Goal: Transaction & Acquisition: Purchase product/service

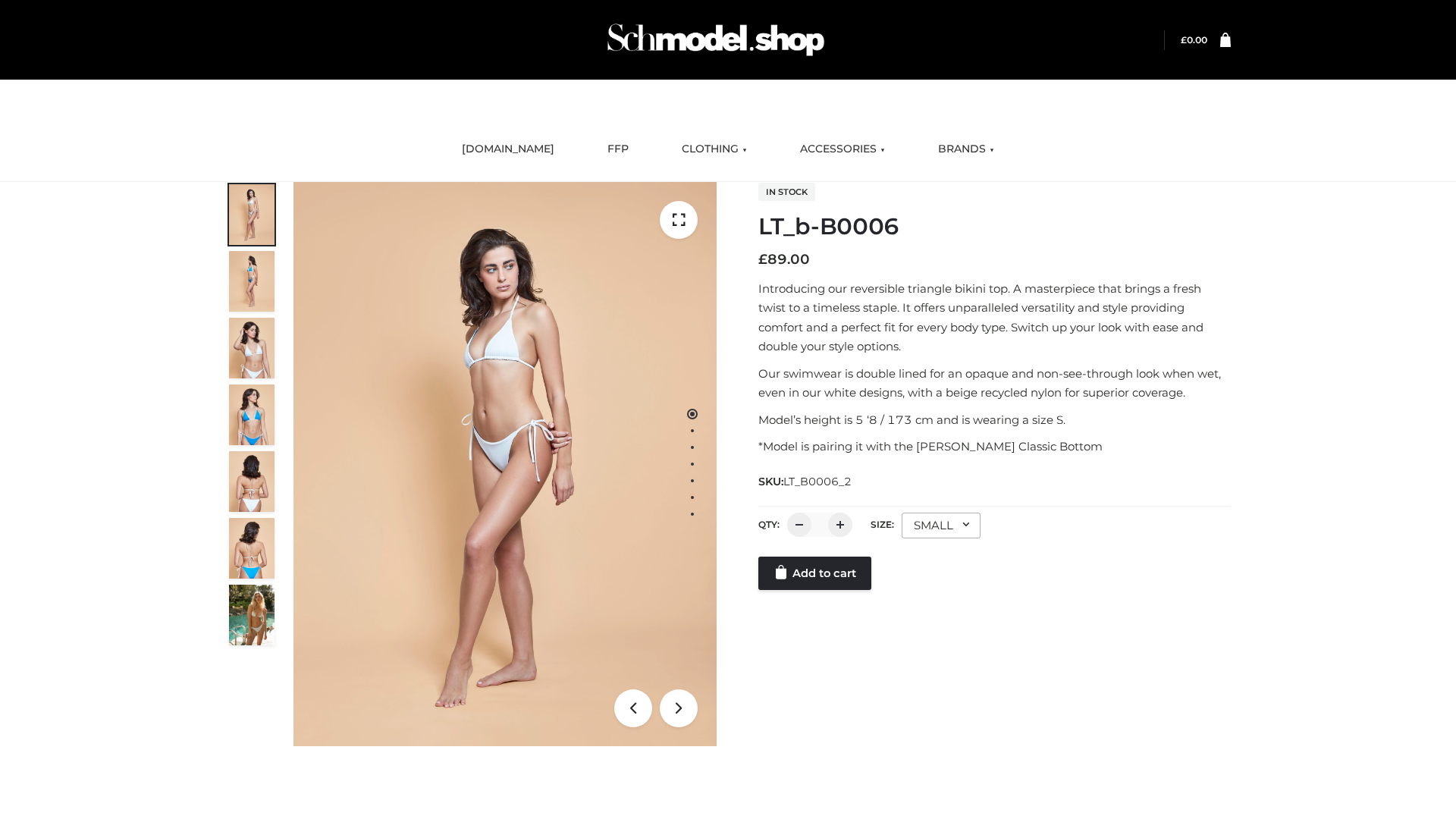
click at [816, 590] on link "Add to cart" at bounding box center [814, 573] width 113 height 34
